Goal: Navigation & Orientation: Find specific page/section

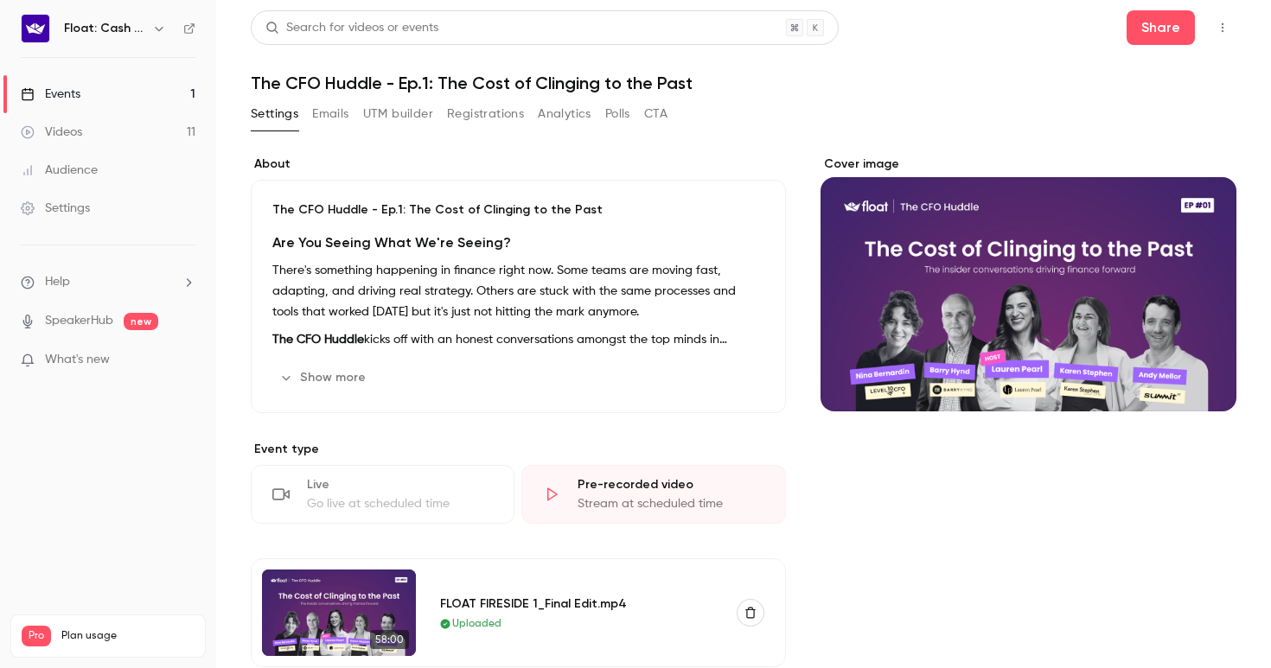
click at [333, 109] on button "Emails" at bounding box center [330, 114] width 36 height 28
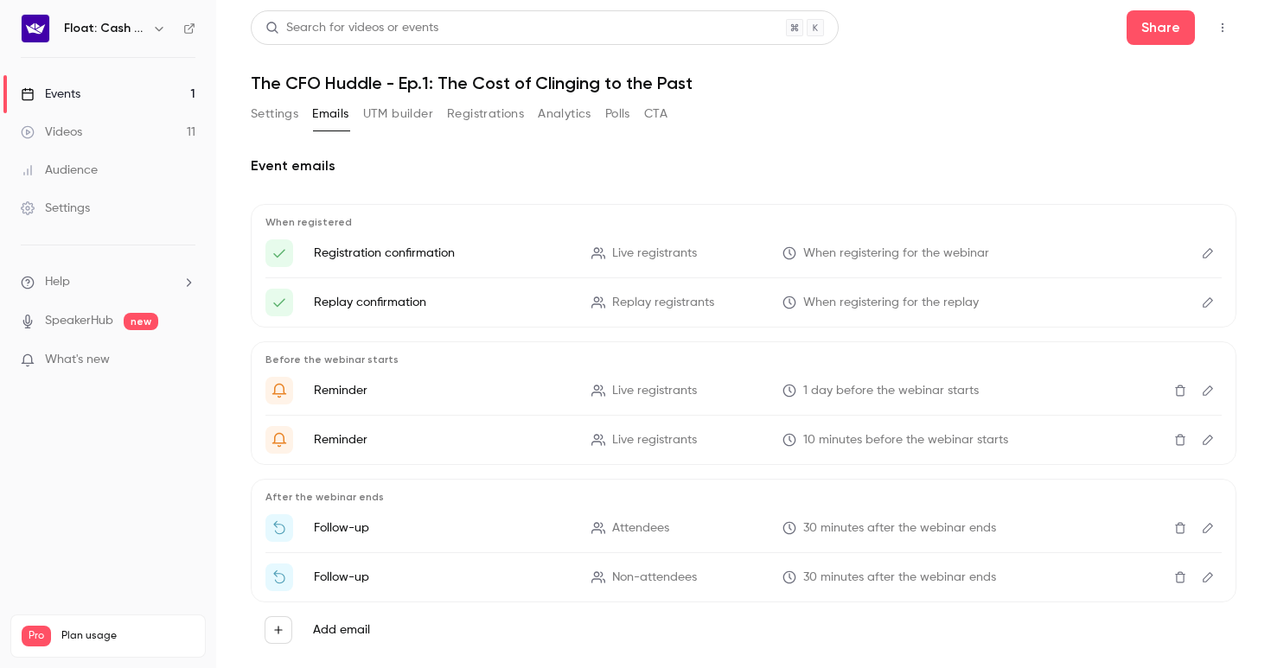
click at [381, 107] on button "UTM builder" at bounding box center [398, 114] width 70 height 28
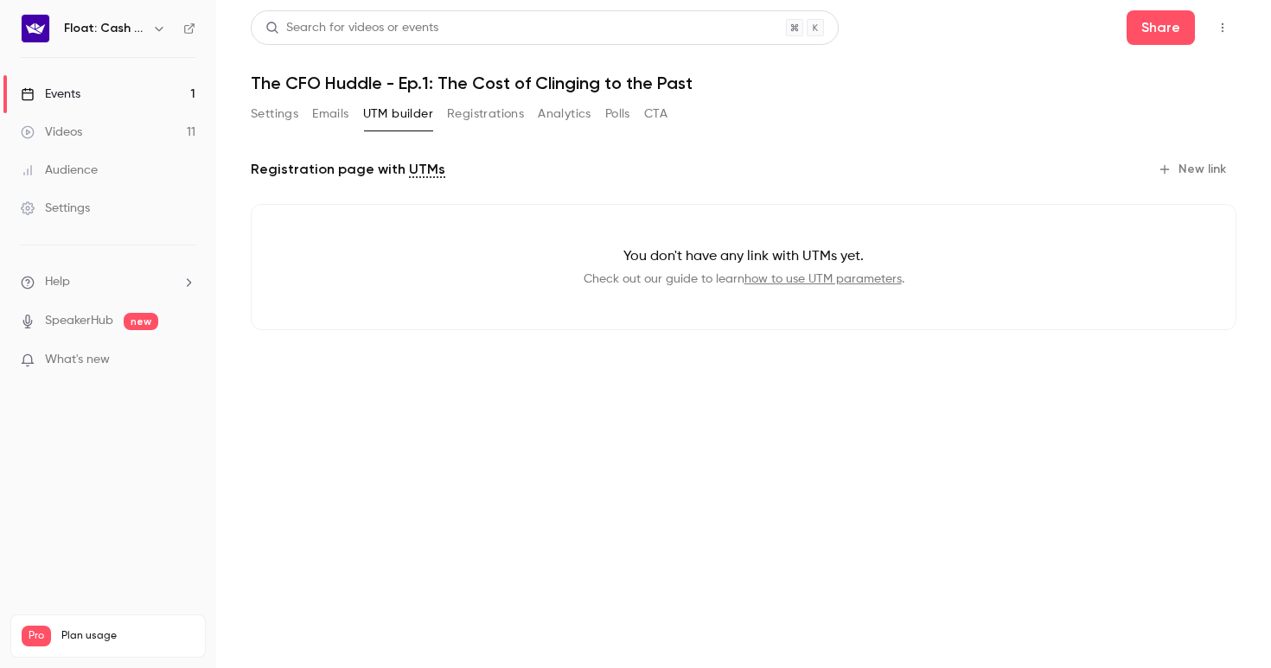
click at [488, 104] on button "Registrations" at bounding box center [485, 114] width 77 height 28
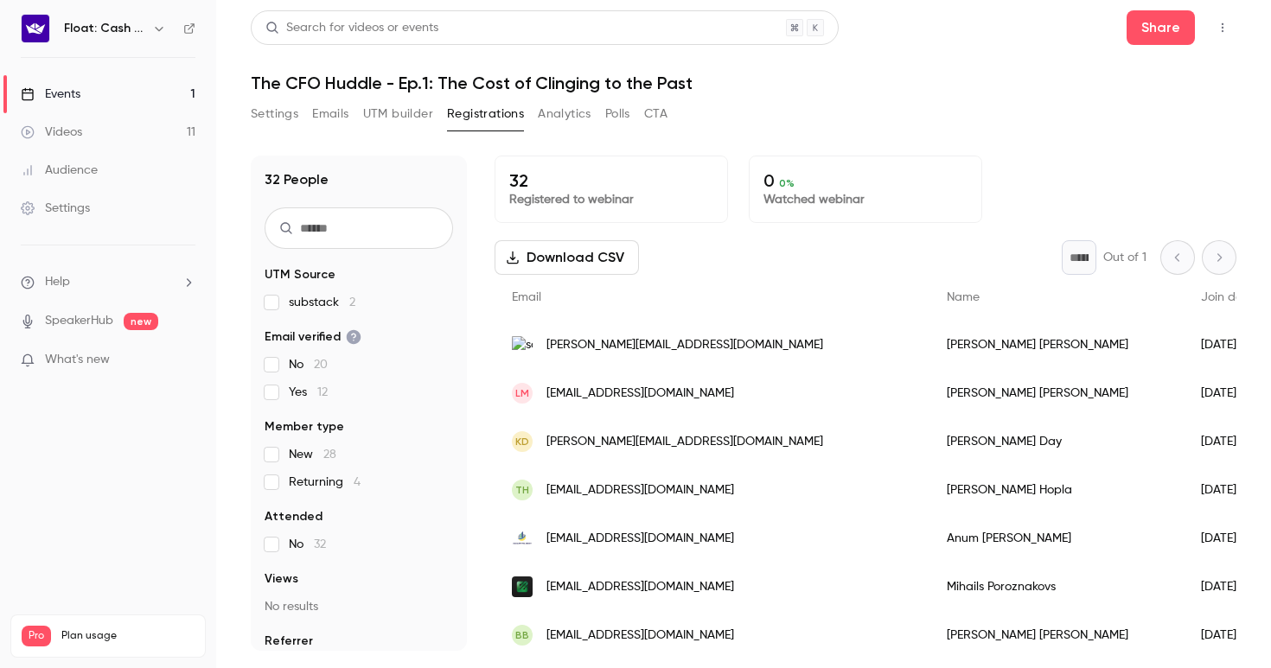
click at [577, 100] on button "Analytics" at bounding box center [565, 114] width 54 height 28
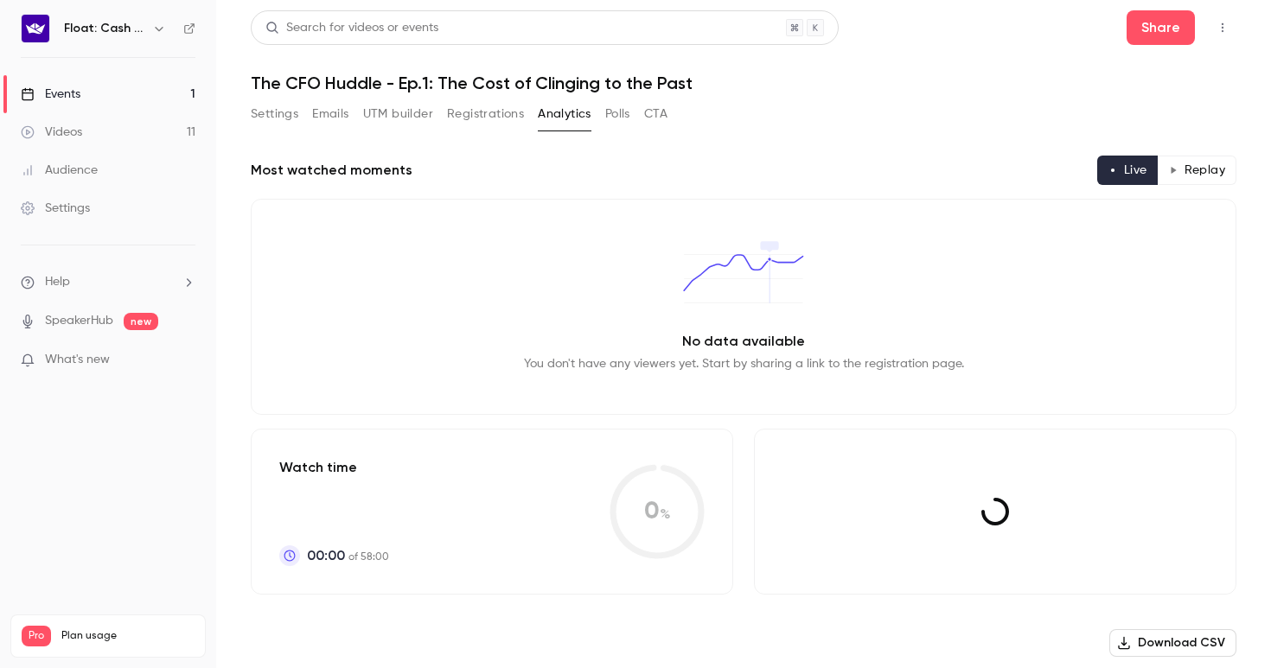
drag, startPoint x: 635, startPoint y: 112, endPoint x: 676, endPoint y: 110, distance: 41.5
click at [635, 112] on div "Settings Emails UTM builder Registrations Analytics Polls CTA" at bounding box center [459, 114] width 417 height 28
click at [687, 107] on div "Settings Emails UTM builder Registrations Analytics Polls CTA" at bounding box center [744, 117] width 986 height 35
click at [657, 111] on button "CTA" at bounding box center [655, 114] width 23 height 28
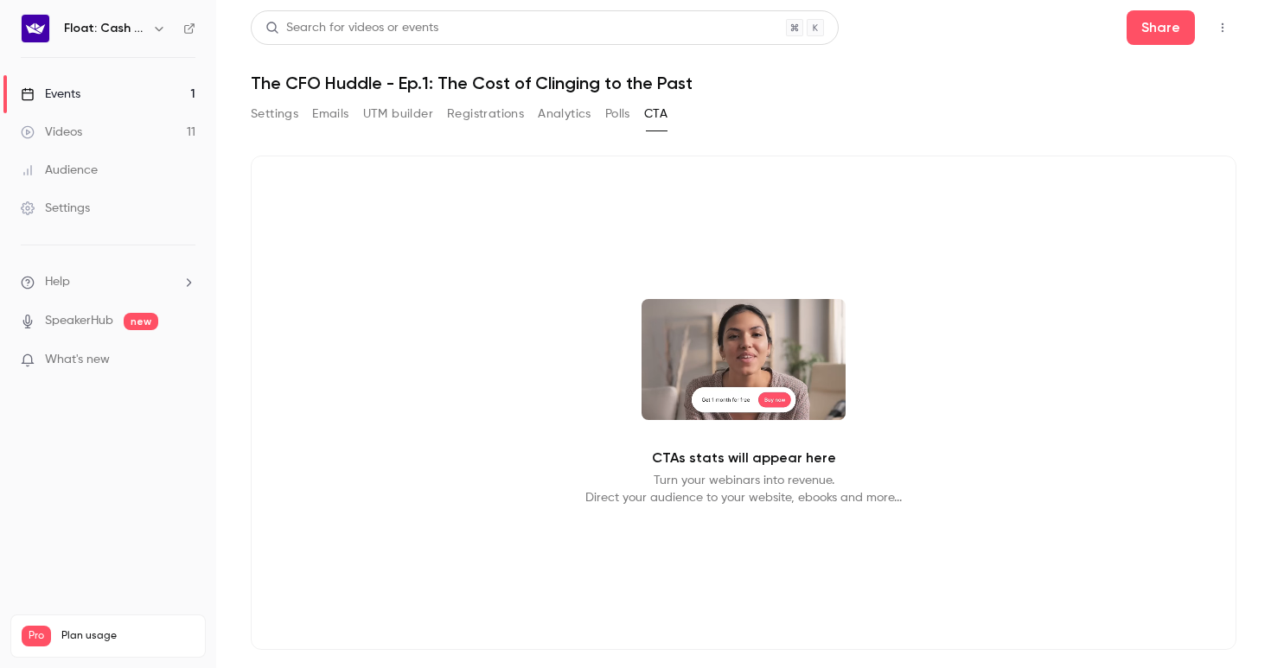
click at [277, 114] on button "Settings" at bounding box center [275, 114] width 48 height 28
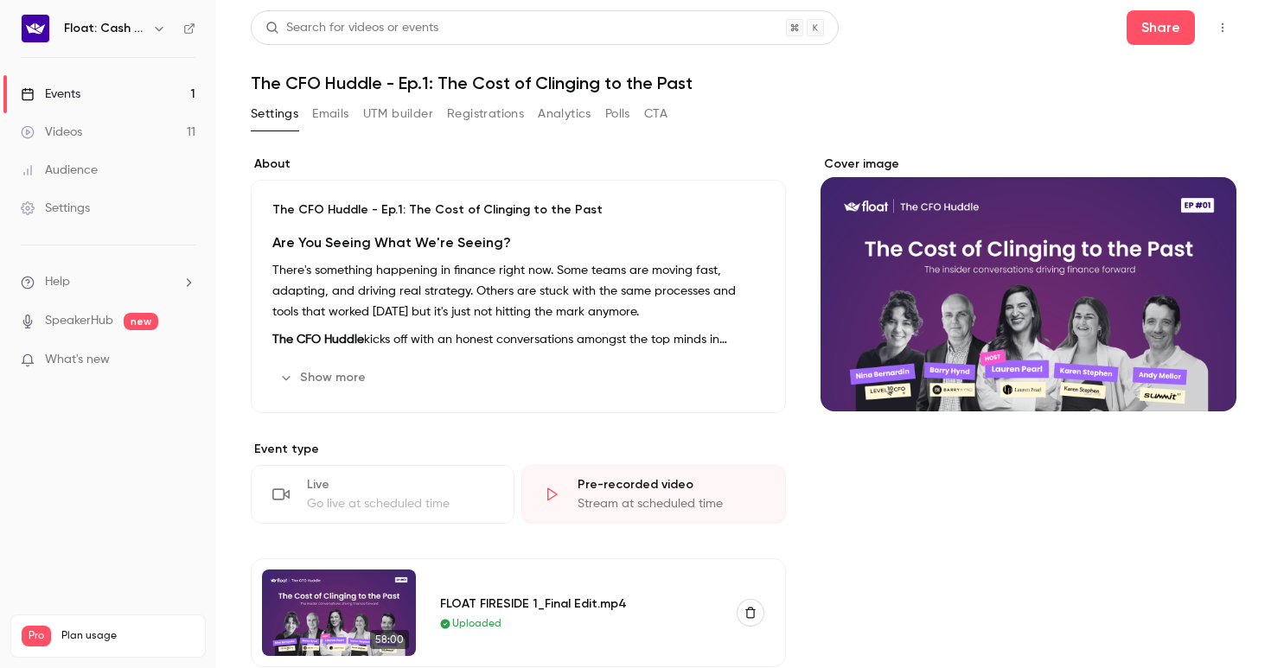
click at [1209, 23] on button "button" at bounding box center [1223, 28] width 28 height 28
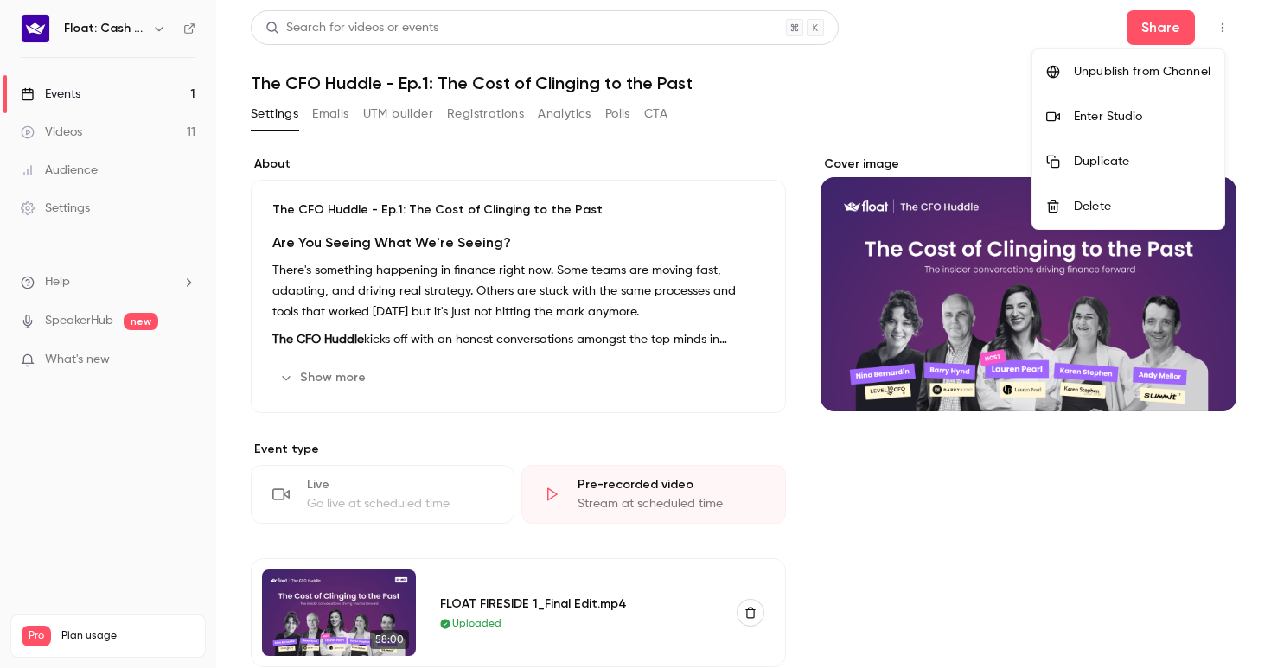
click at [890, 113] on div at bounding box center [635, 334] width 1271 height 668
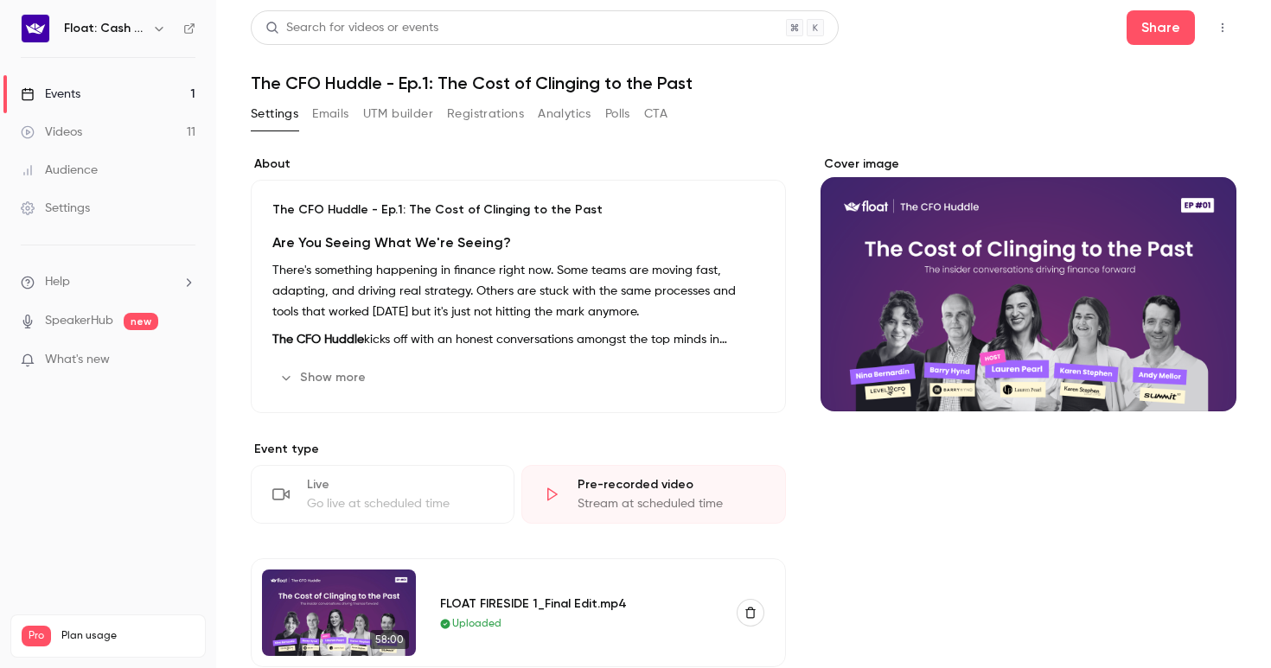
click at [335, 370] on button "Show more" at bounding box center [324, 378] width 104 height 28
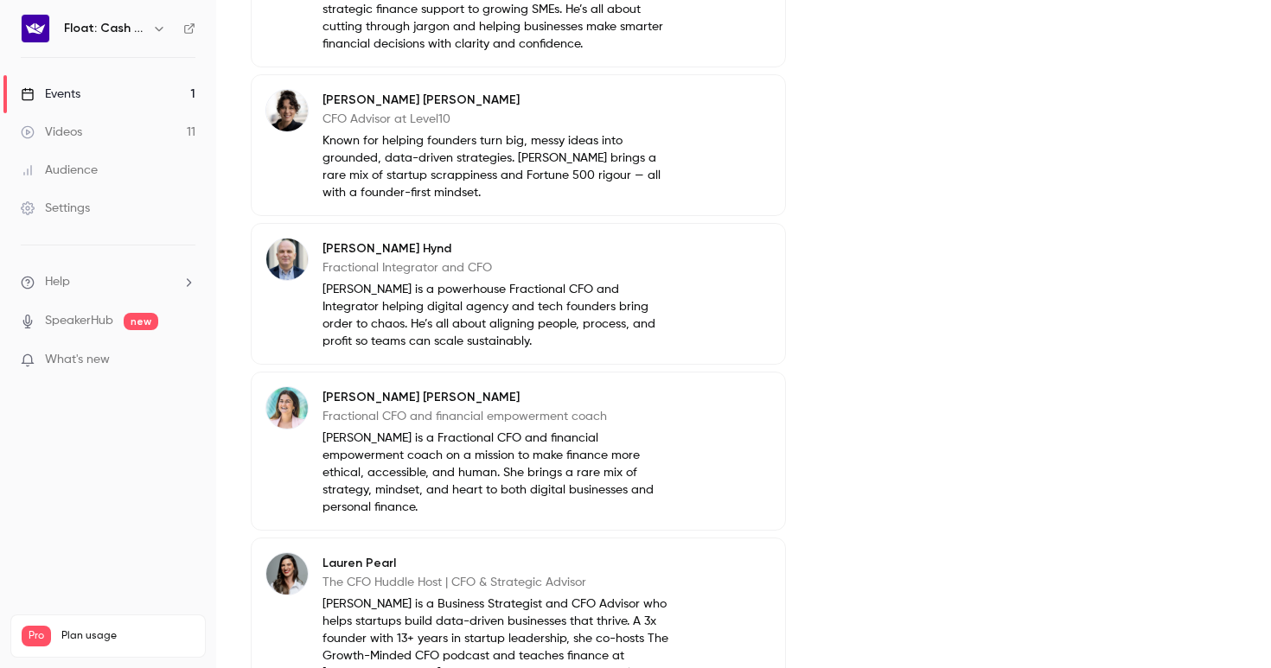
scroll to position [1525, 0]
